Goal: Entertainment & Leisure: Consume media (video, audio)

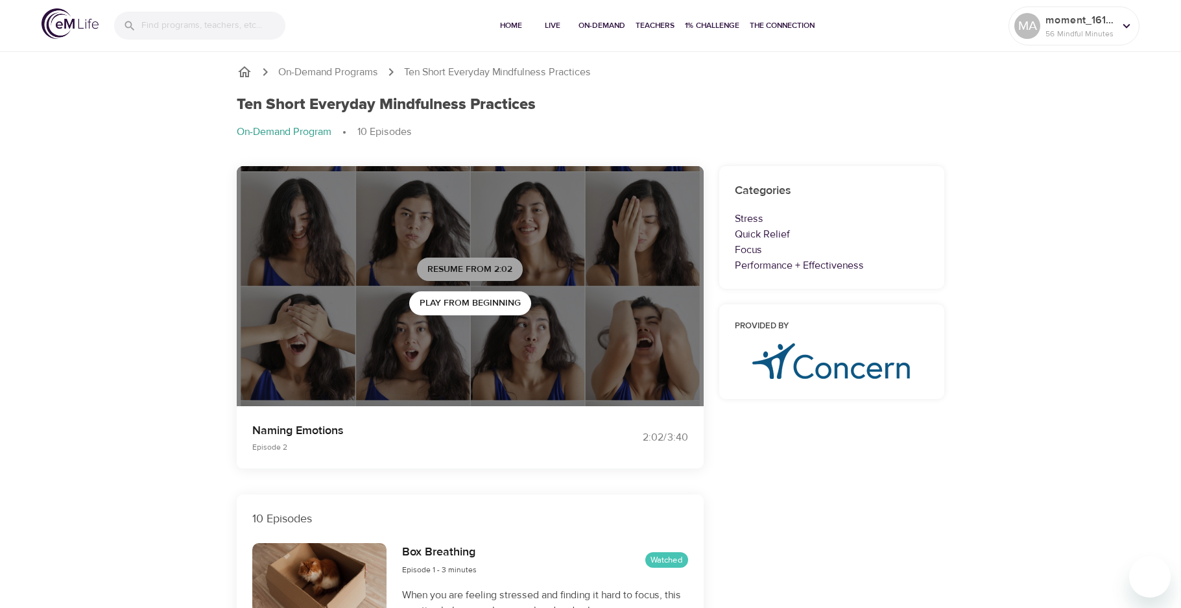
click at [484, 265] on span "Resume from 2:02" at bounding box center [469, 269] width 85 height 16
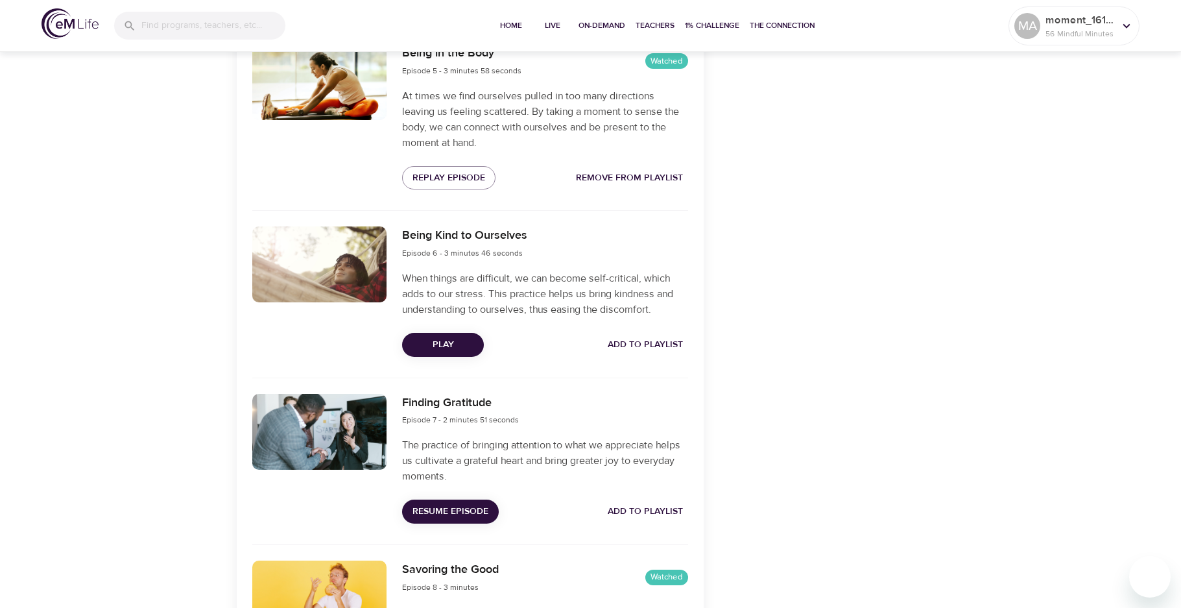
scroll to position [1167, 0]
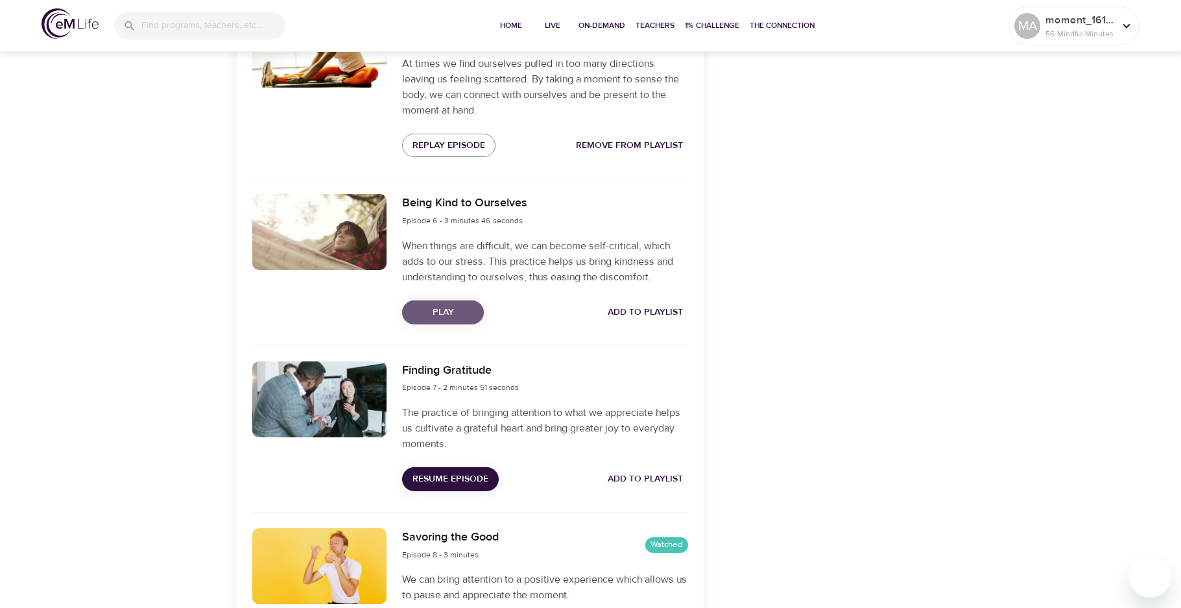
click at [460, 310] on span "Play" at bounding box center [442, 312] width 61 height 16
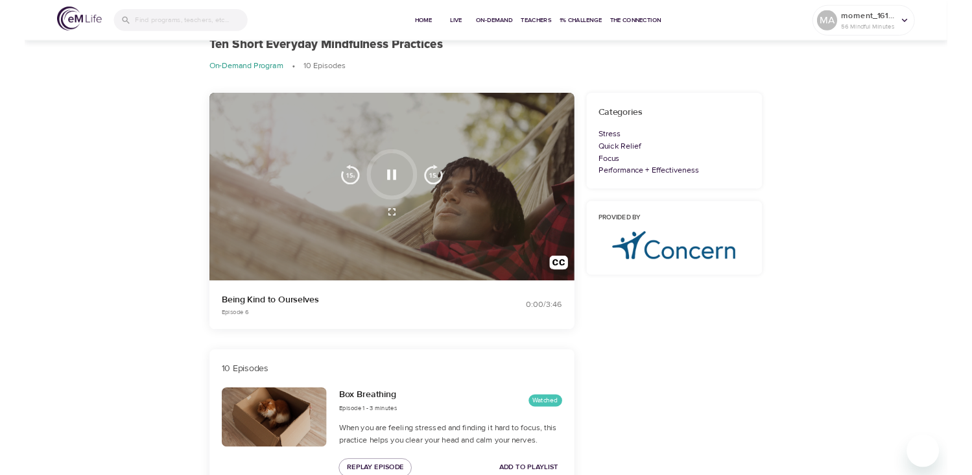
scroll to position [0, 0]
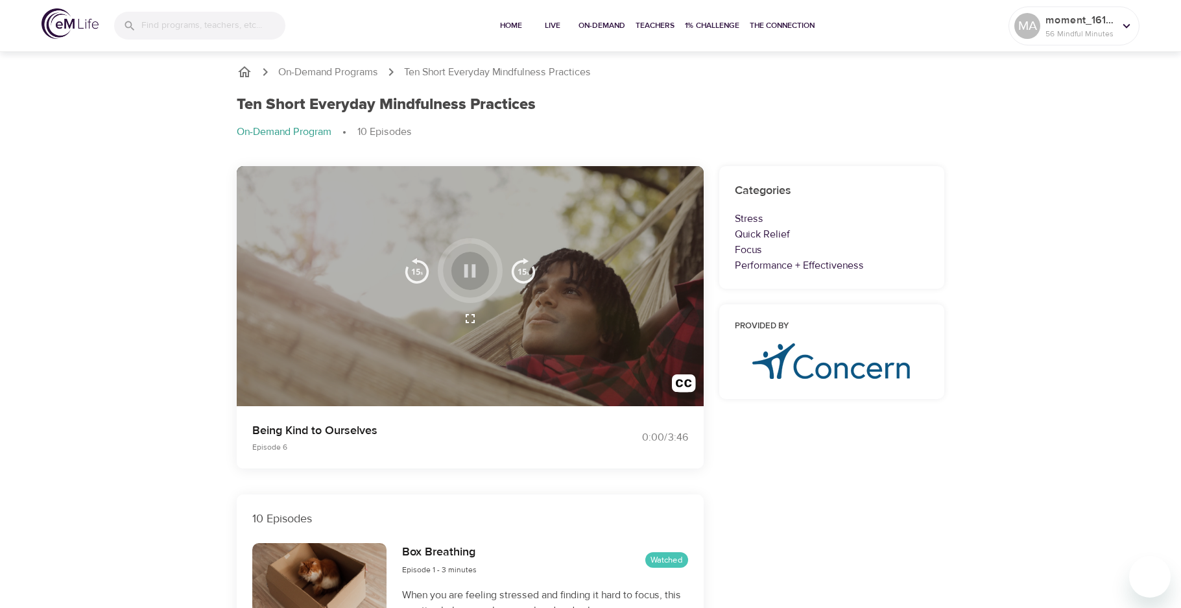
click at [469, 267] on icon "button" at bounding box center [469, 270] width 23 height 23
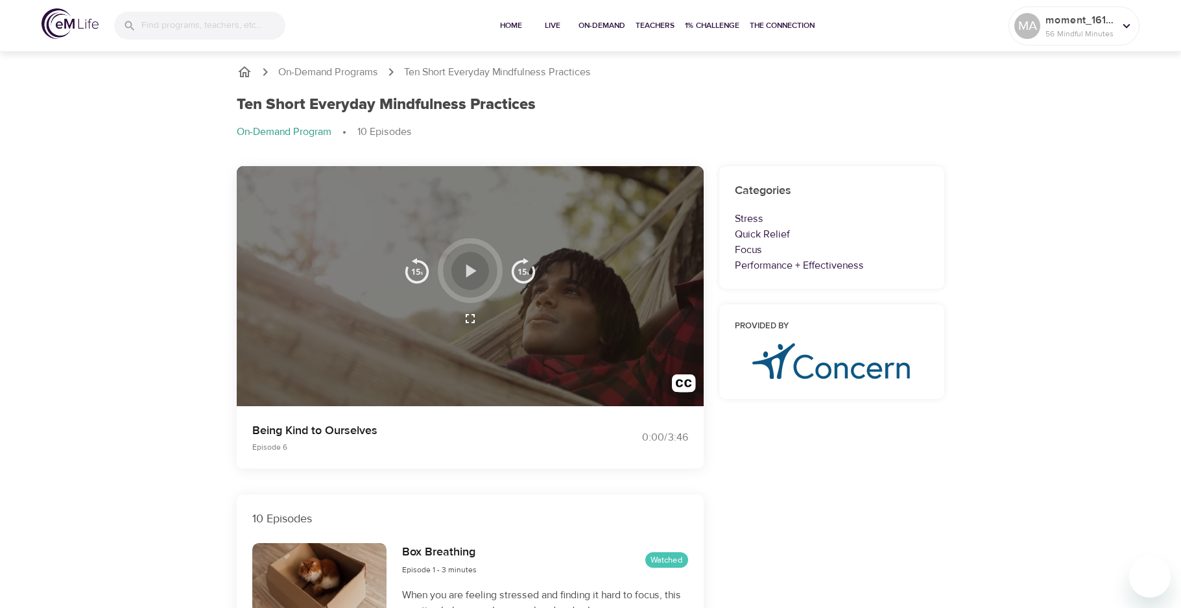
click at [469, 267] on icon "button" at bounding box center [471, 270] width 10 height 13
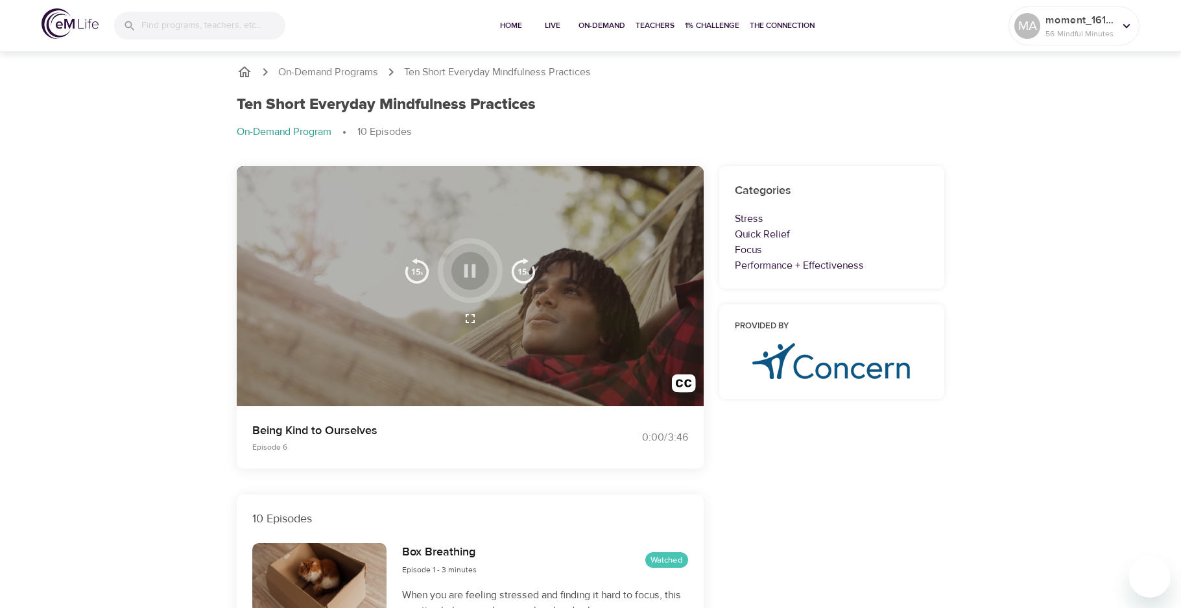
click at [469, 267] on icon "button" at bounding box center [469, 270] width 23 height 23
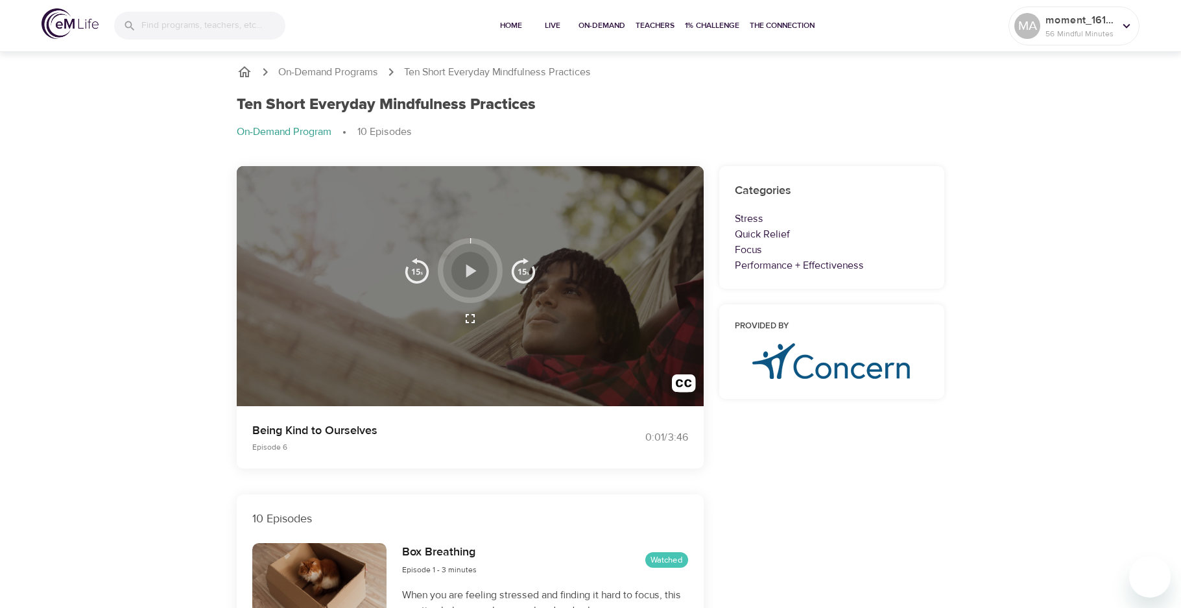
click at [468, 273] on icon "button" at bounding box center [471, 270] width 10 height 13
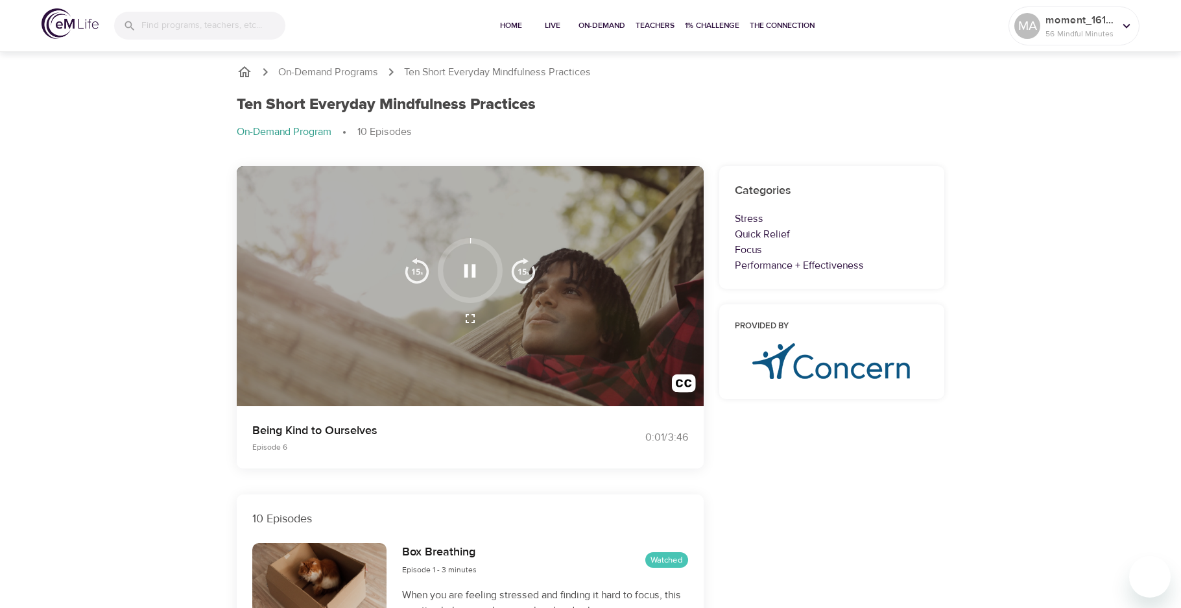
click at [416, 269] on img "button" at bounding box center [417, 270] width 26 height 26
click at [474, 267] on icon "button" at bounding box center [470, 270] width 12 height 13
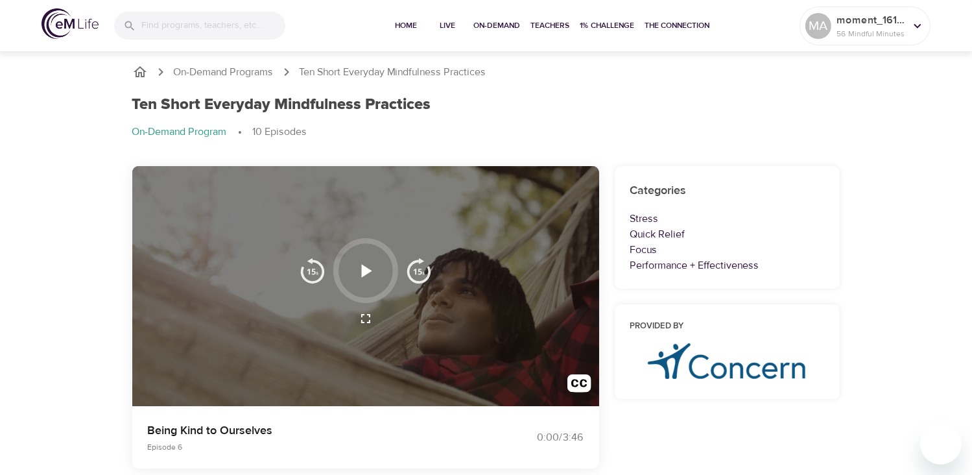
click at [362, 269] on icon "button" at bounding box center [367, 270] width 10 height 13
